Goal: Information Seeking & Learning: Check status

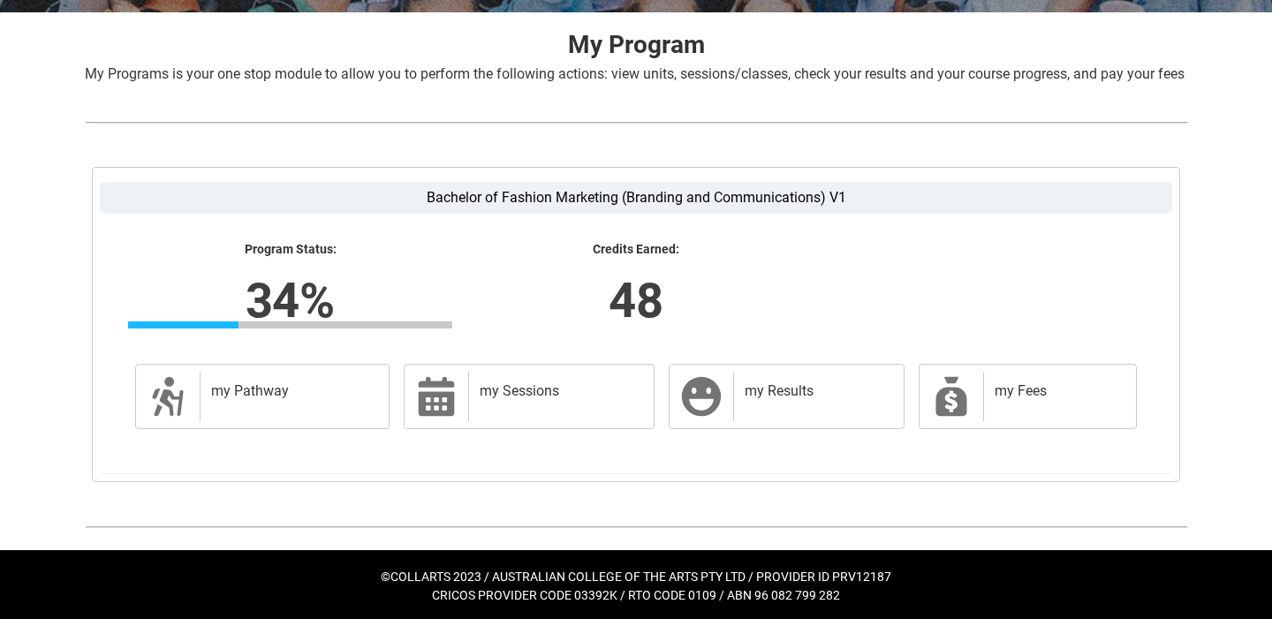
scroll to position [342, 0]
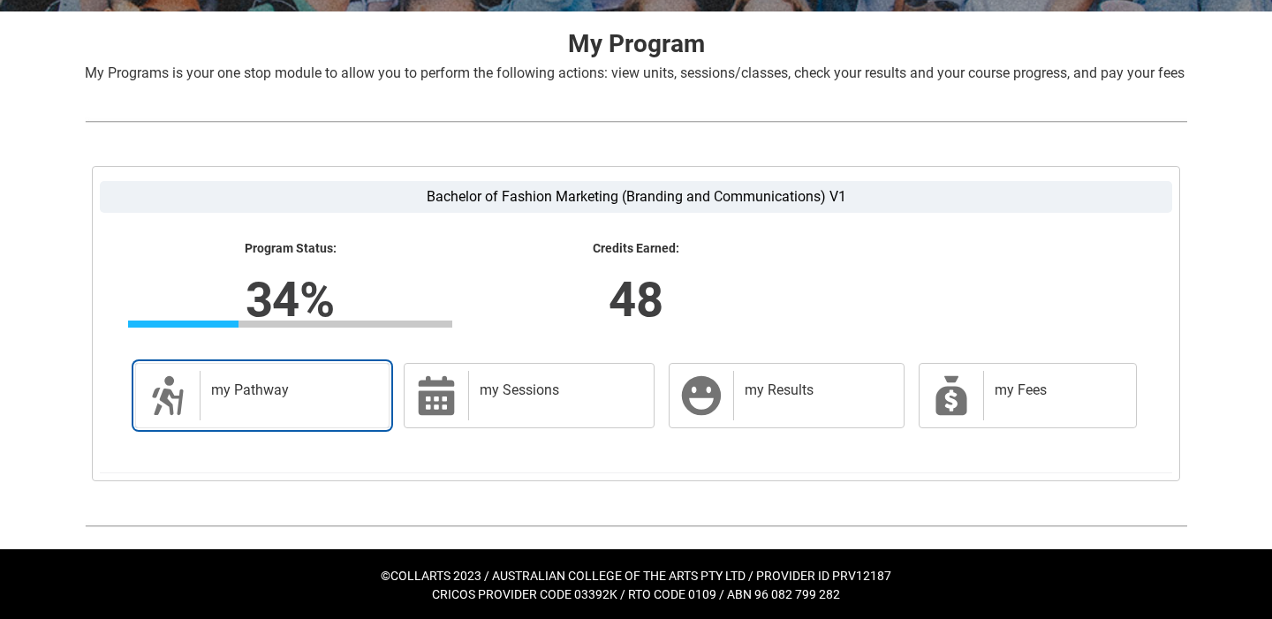
click at [300, 420] on div "my Pathway" at bounding box center [291, 395] width 182 height 49
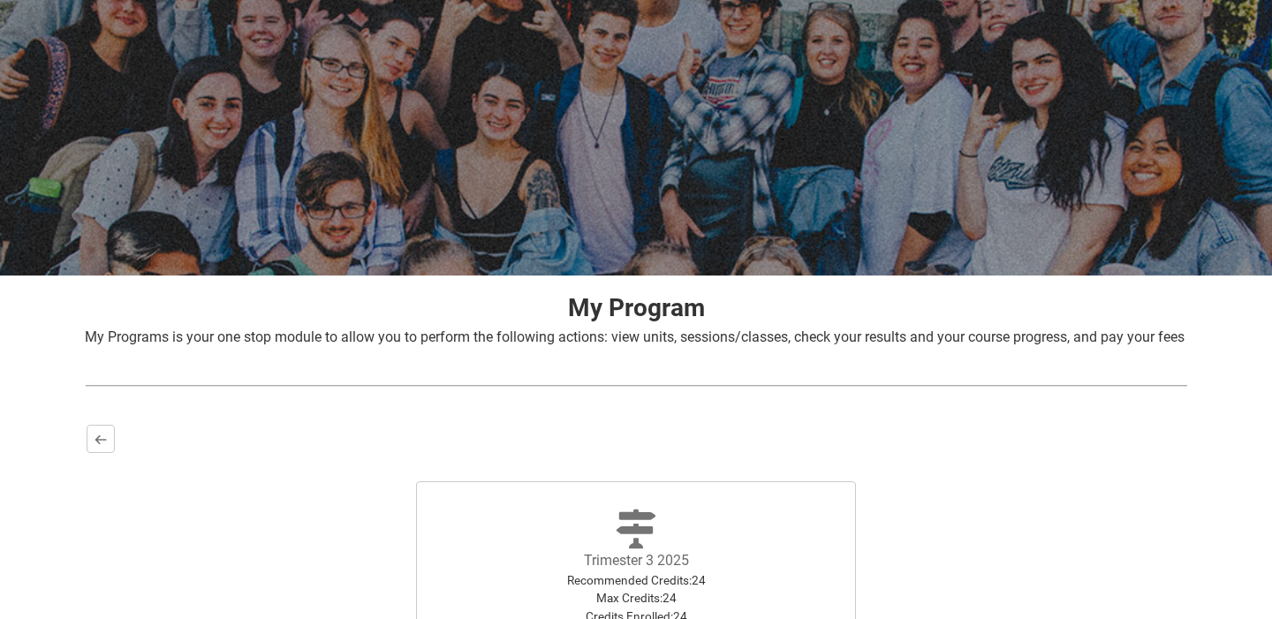
scroll to position [346, 0]
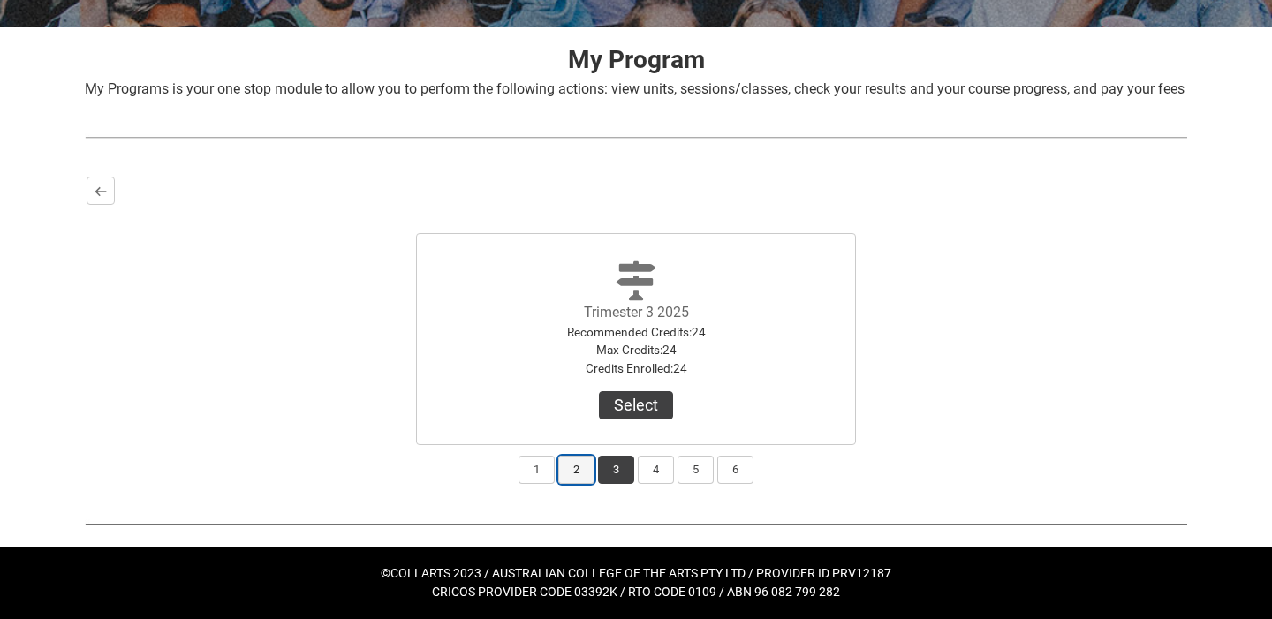
click at [580, 473] on button "2" at bounding box center [576, 470] width 36 height 28
click at [612, 469] on button "3" at bounding box center [616, 470] width 36 height 28
click at [661, 470] on button "4" at bounding box center [656, 470] width 36 height 28
click at [621, 472] on button "3" at bounding box center [616, 470] width 36 height 28
click at [578, 470] on button "2" at bounding box center [576, 470] width 36 height 28
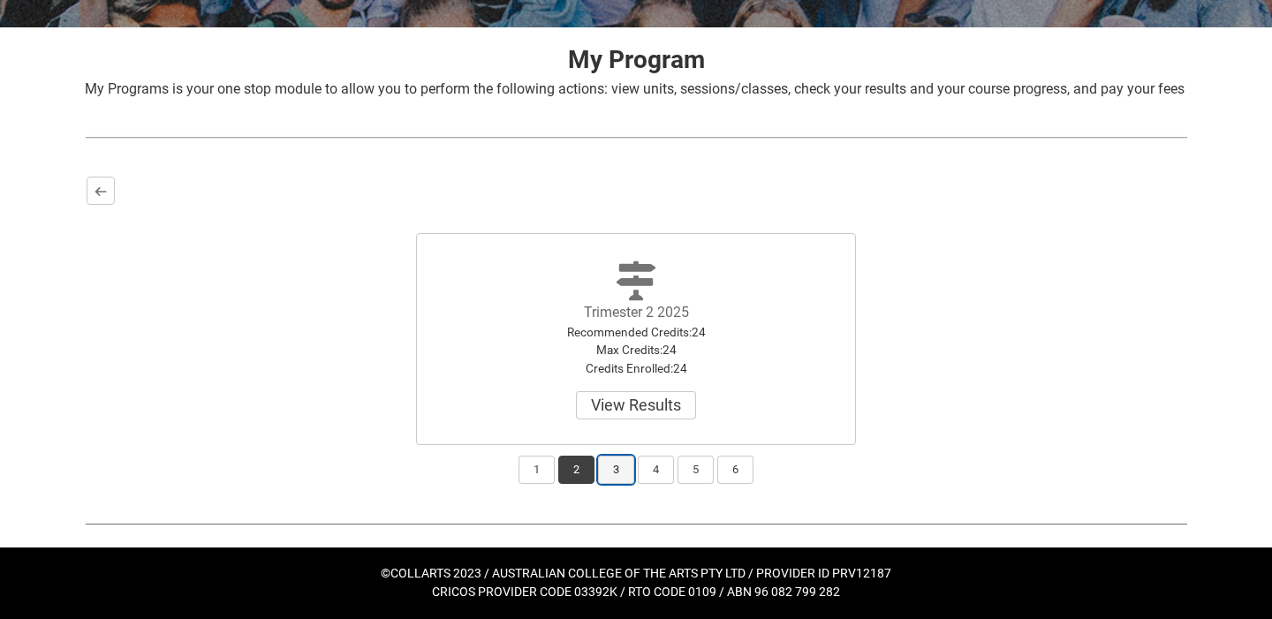
click at [603, 470] on button "3" at bounding box center [616, 470] width 36 height 28
click at [581, 473] on button "2" at bounding box center [576, 470] width 36 height 28
click at [614, 470] on button "3" at bounding box center [616, 470] width 36 height 28
click at [105, 187] on lightning-primitive-icon "button" at bounding box center [101, 191] width 12 height 13
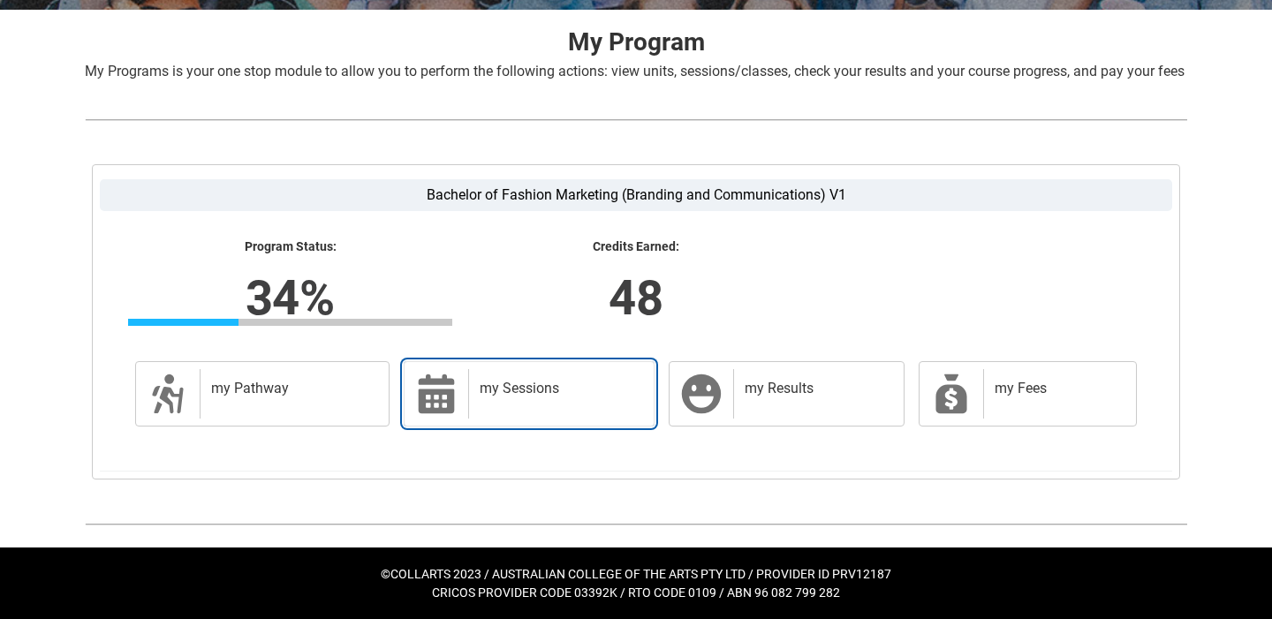
click at [604, 419] on div "my Sessions" at bounding box center [557, 393] width 178 height 49
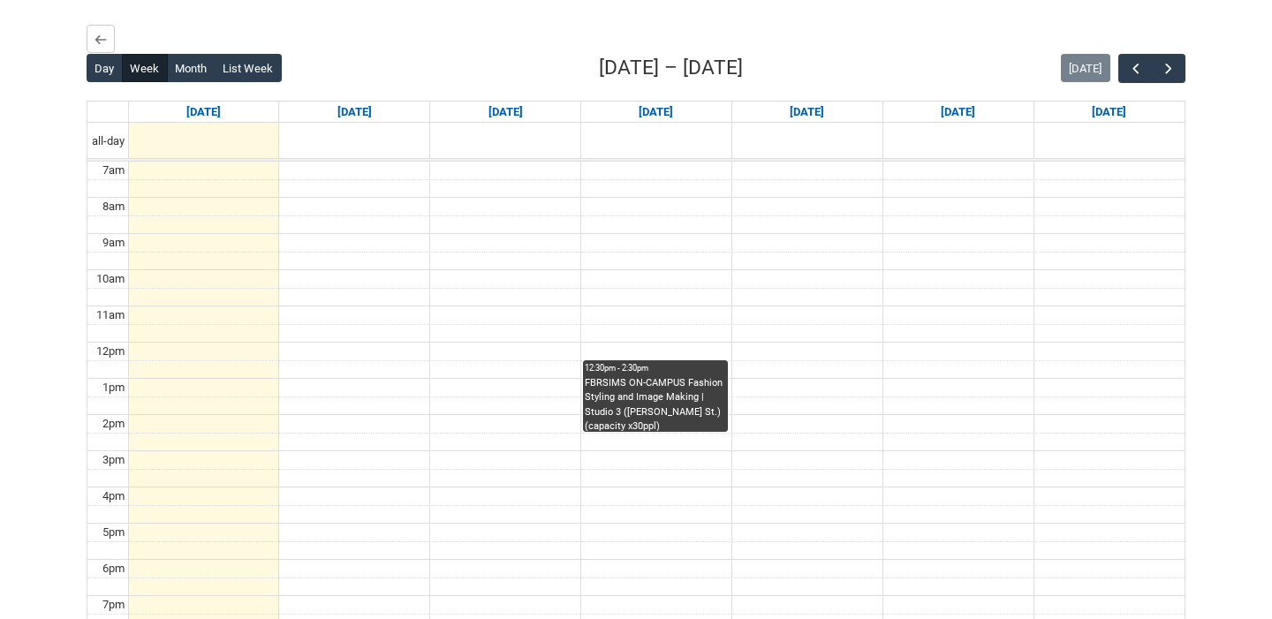
scroll to position [477, 0]
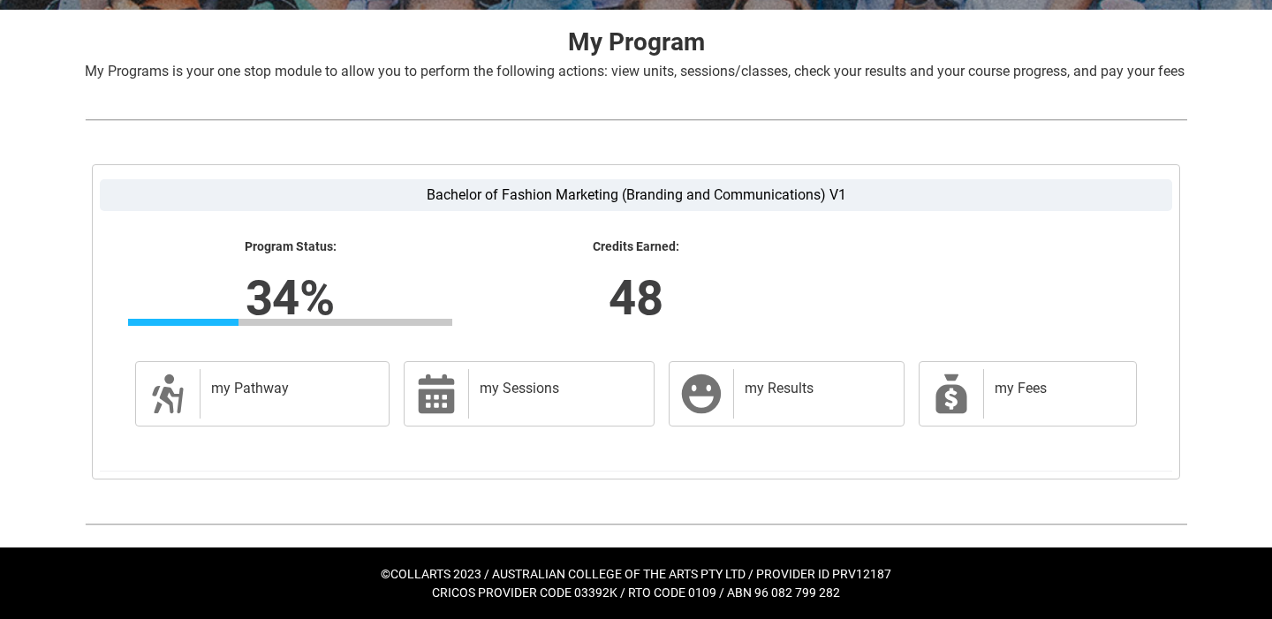
scroll to position [365, 0]
click at [814, 393] on h2 "my Results" at bounding box center [815, 389] width 141 height 18
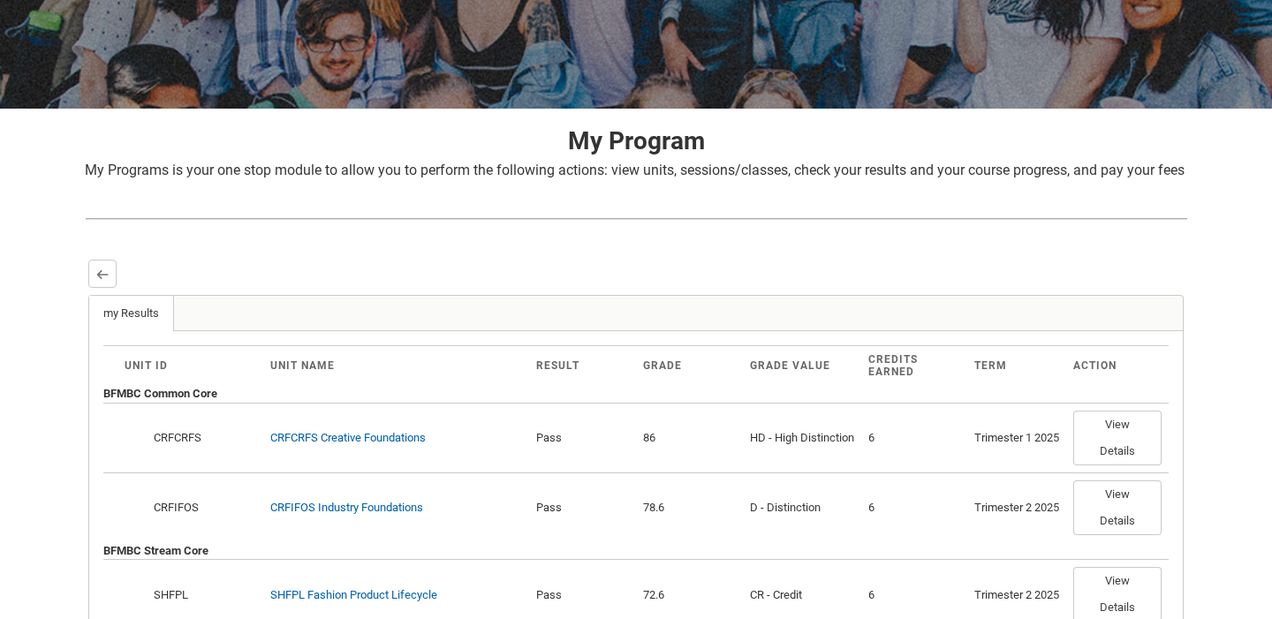
scroll to position [62, 0]
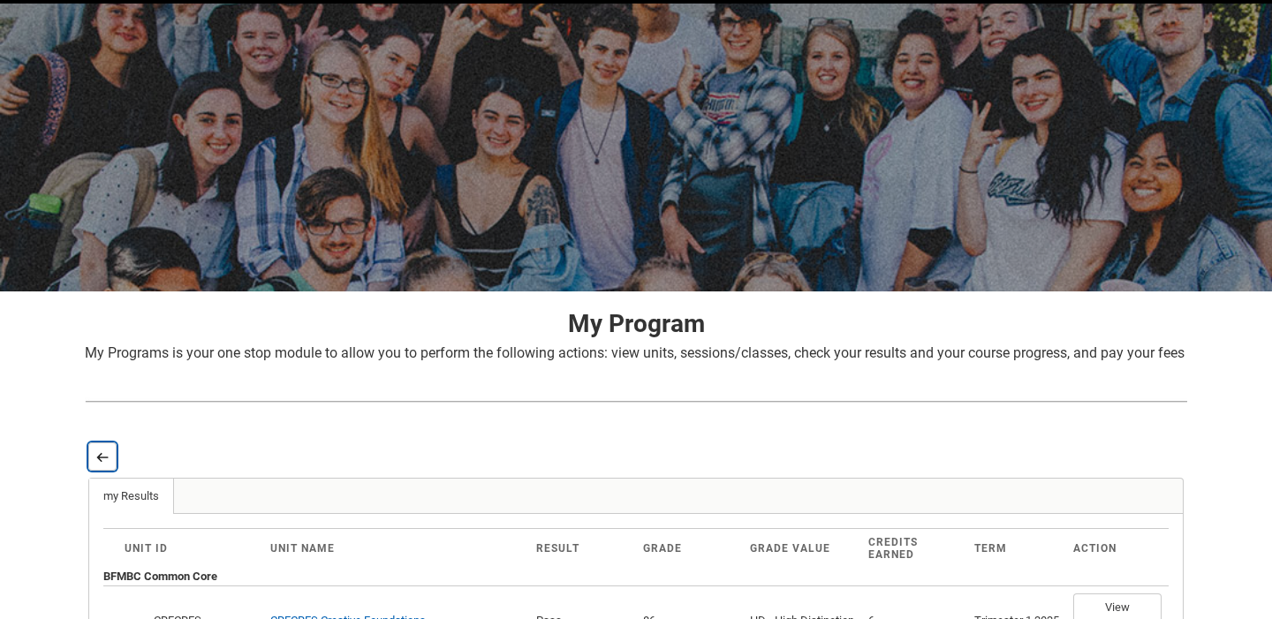
click at [101, 464] on lightning-primitive-icon "button" at bounding box center [102, 456] width 12 height 13
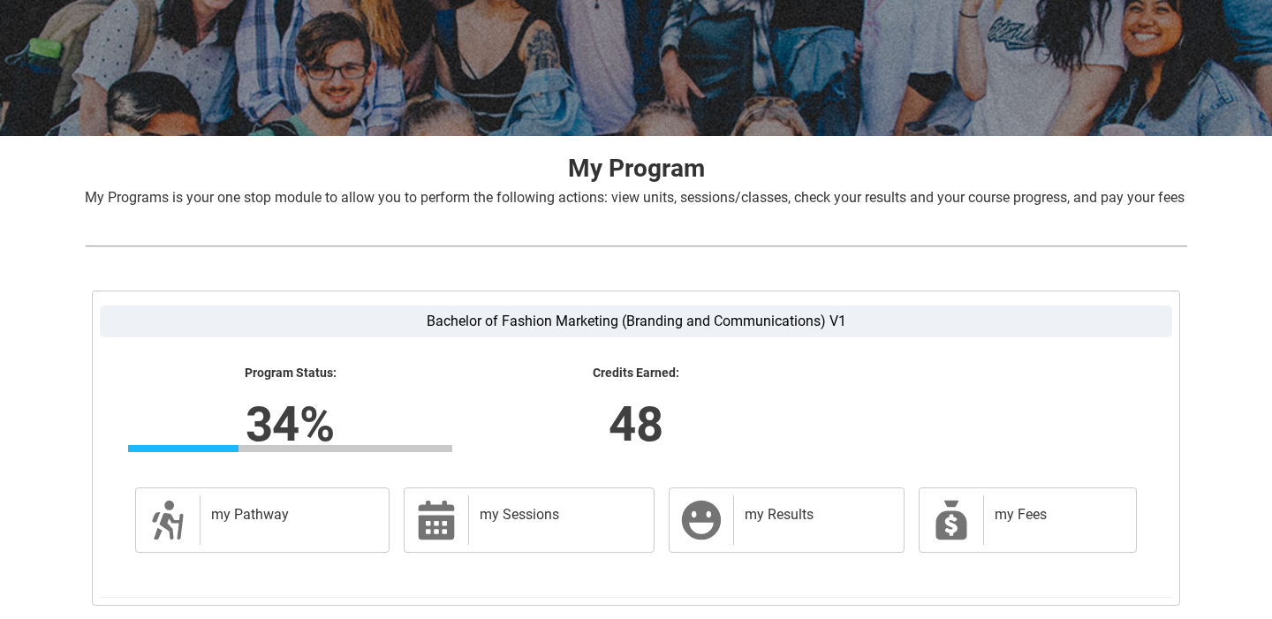
scroll to position [365, 0]
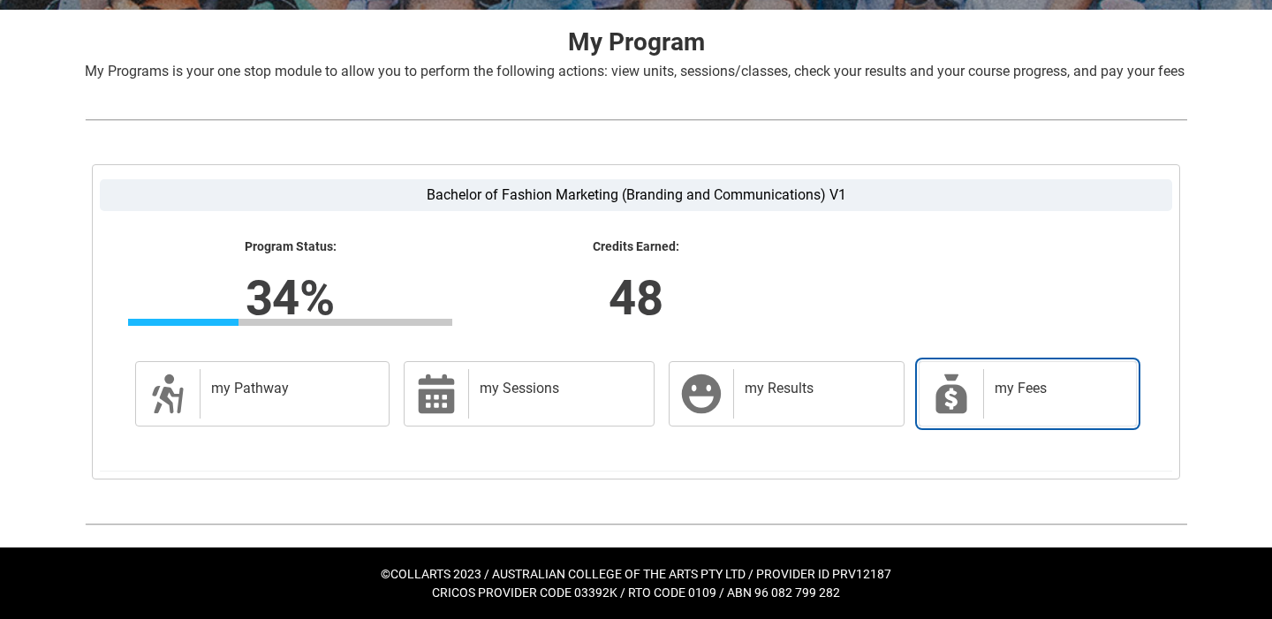
click at [987, 404] on div "my Fees" at bounding box center [1056, 393] width 146 height 49
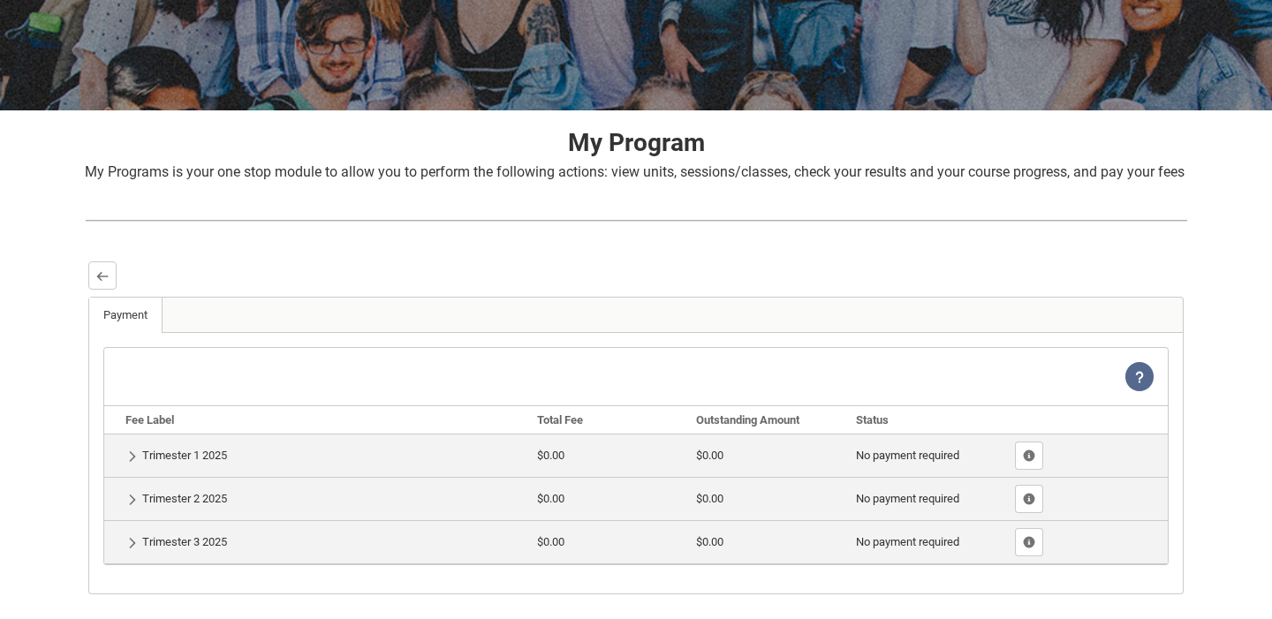
scroll to position [375, 0]
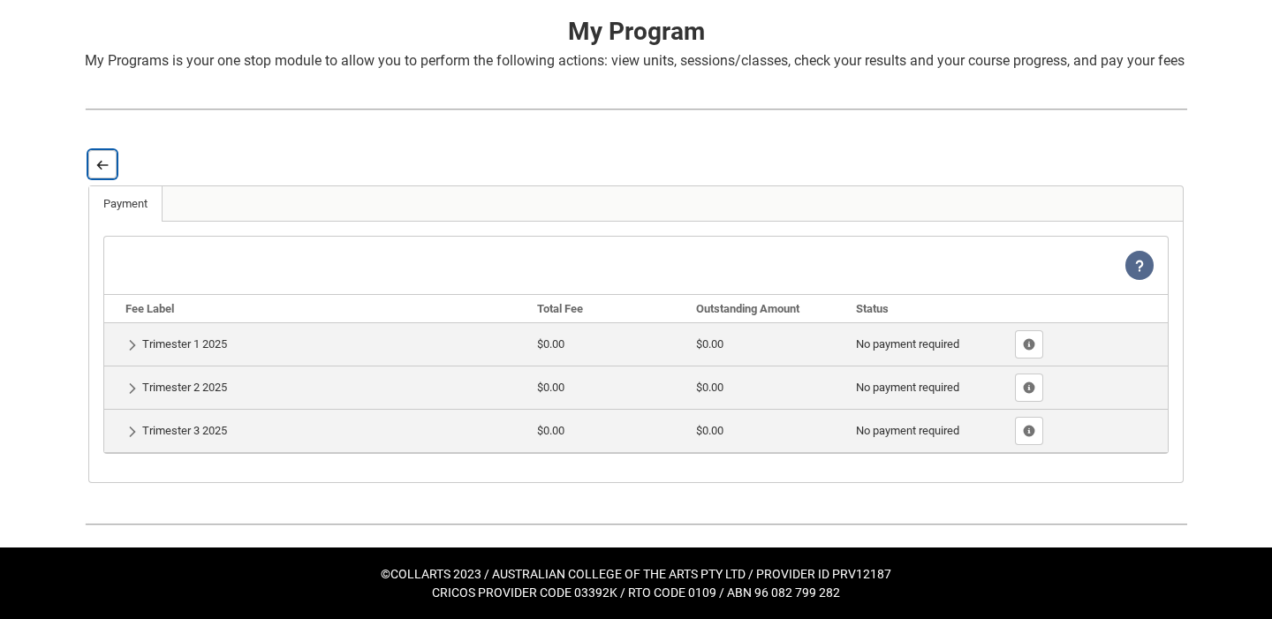
click at [104, 168] on lightning-primitive-icon "button" at bounding box center [102, 164] width 12 height 13
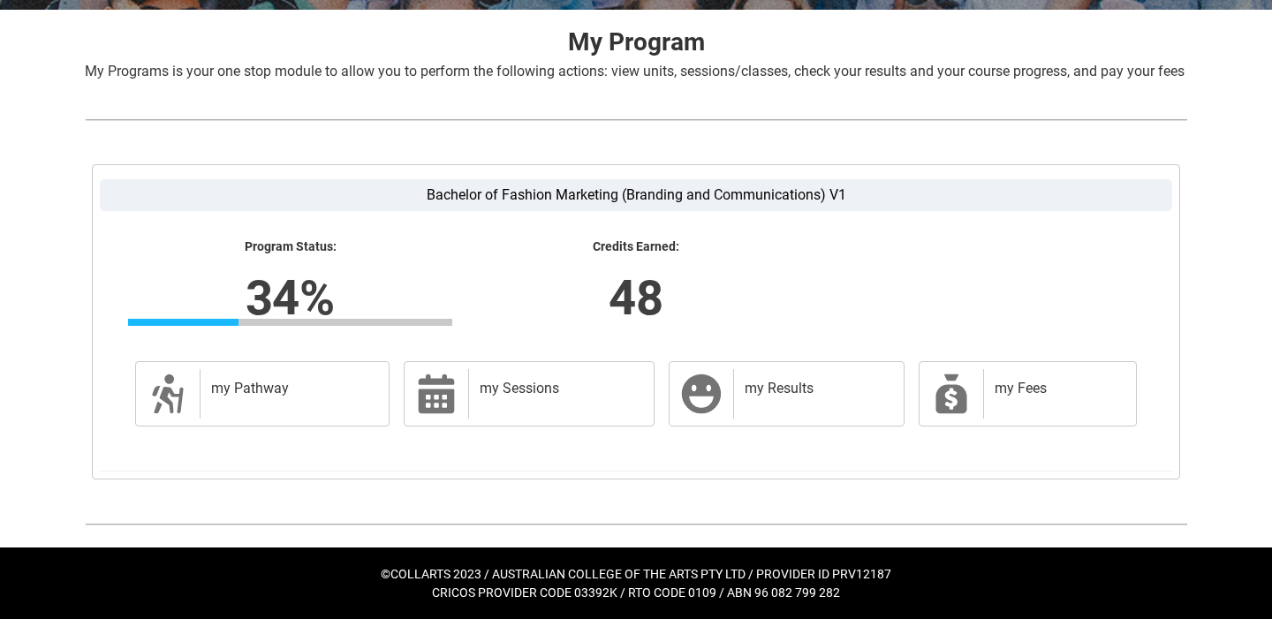
click at [306, 299] on lightning-formatted-number "34%" at bounding box center [289, 297] width 551 height 72
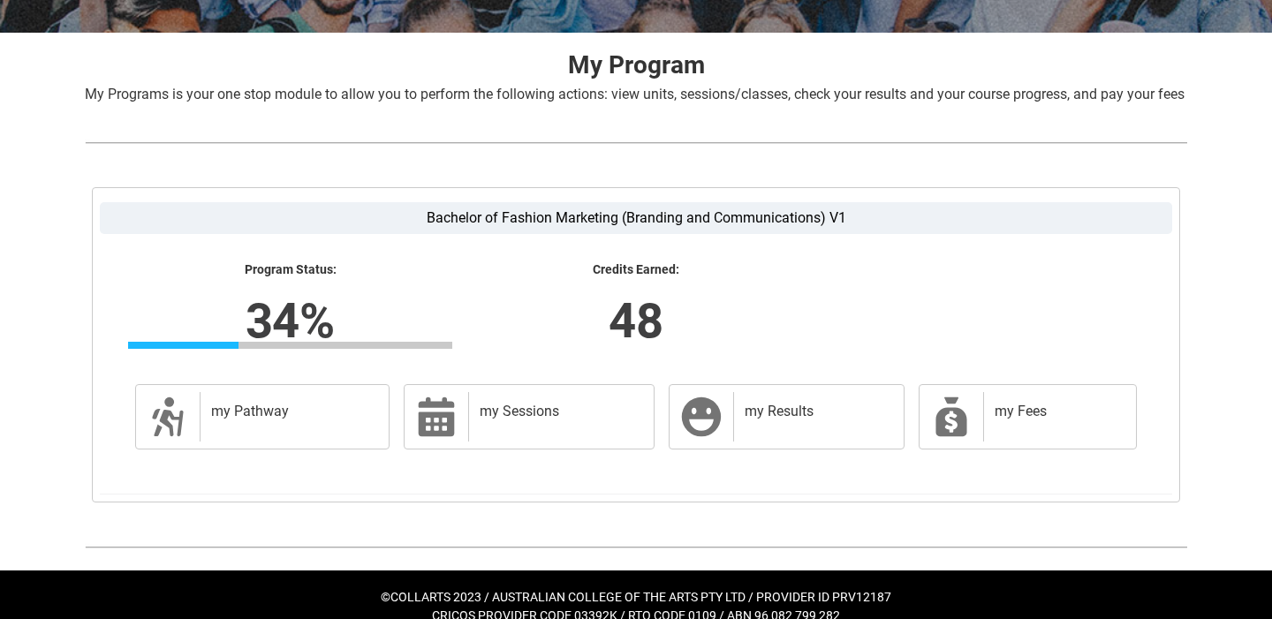
scroll to position [301, 0]
